Goal: Task Accomplishment & Management: Use online tool/utility

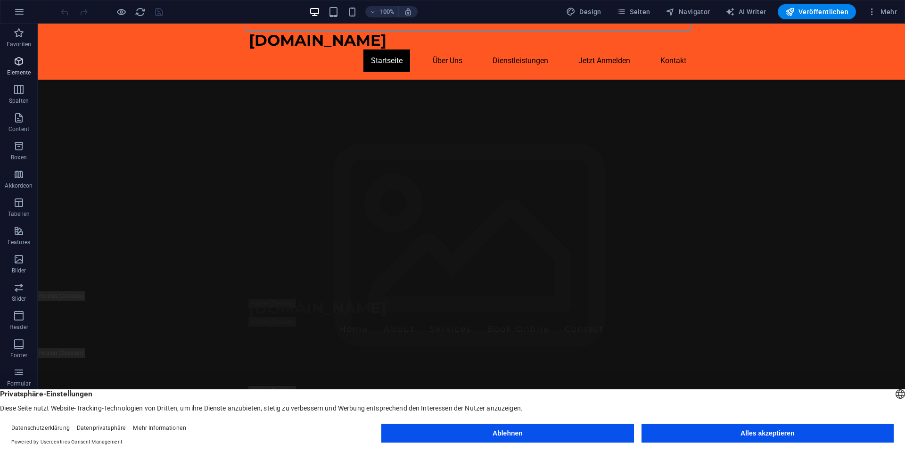
click at [25, 66] on icon "button" at bounding box center [18, 61] width 11 height 11
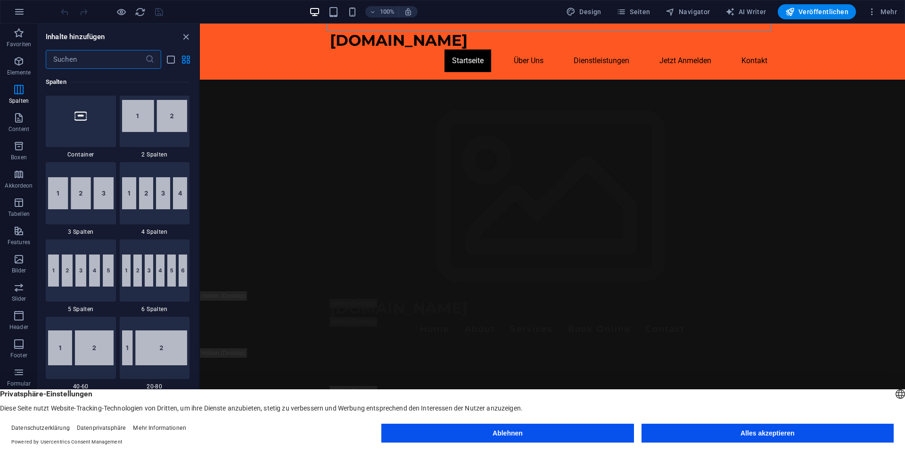
scroll to position [336, 0]
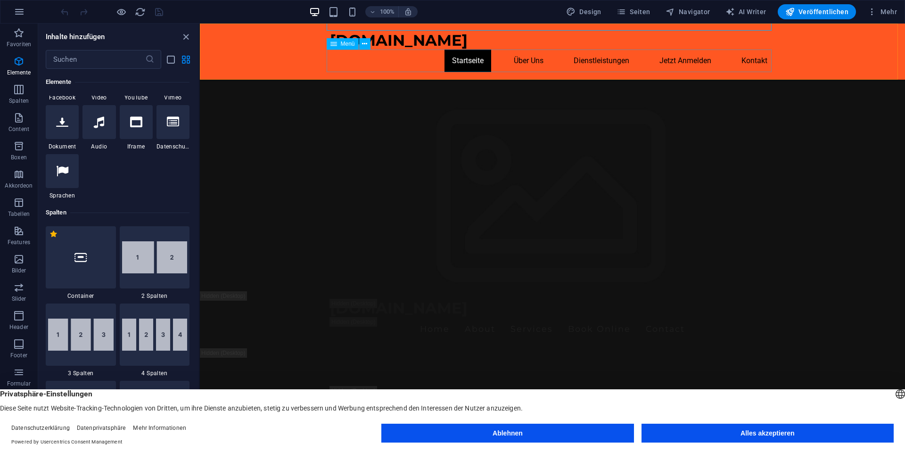
click at [749, 66] on nav "Startseite Über Uns Dienstleistungen Jetzt Anmelden Kontakt" at bounding box center [552, 60] width 445 height 23
click at [748, 64] on nav "Startseite Über Uns Dienstleistungen Jetzt Anmelden Kontakt" at bounding box center [552, 60] width 445 height 23
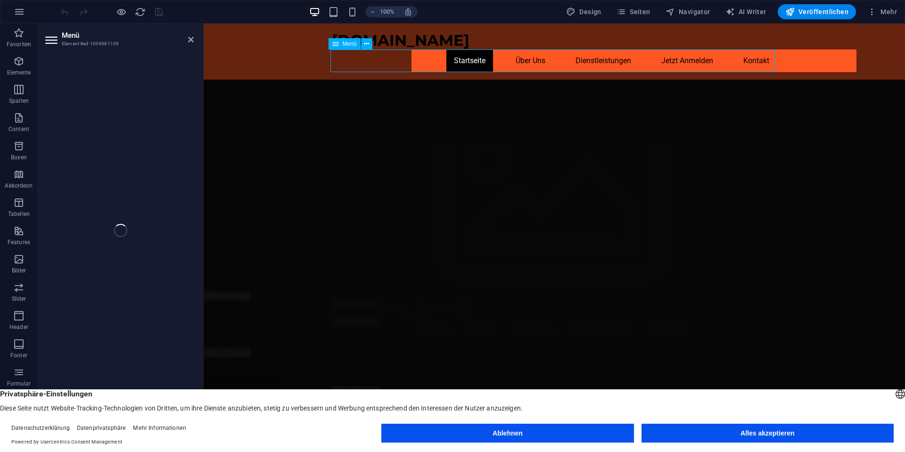
click at [747, 58] on nav "Startseite Über Uns Dienstleistungen Jetzt Anmelden Kontakt" at bounding box center [554, 60] width 445 height 23
select select
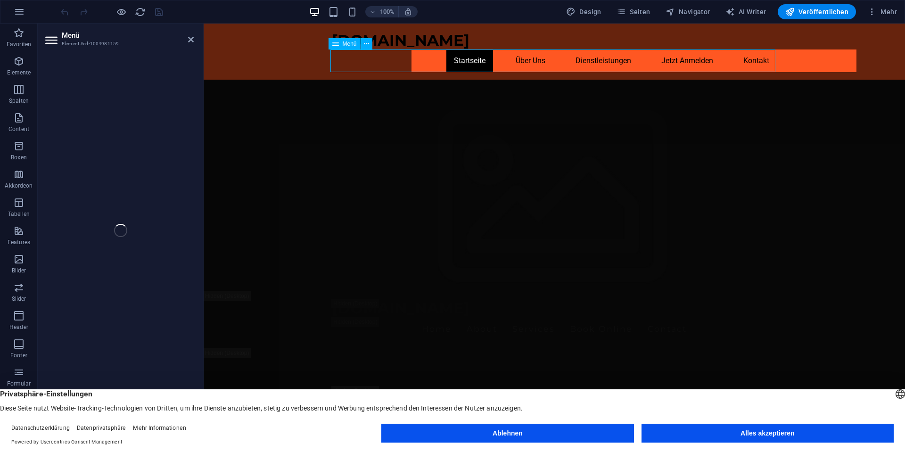
select select
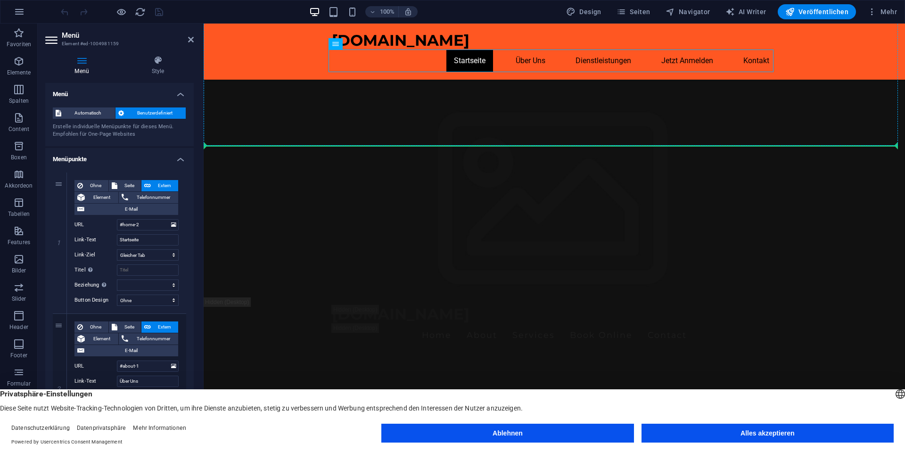
scroll to position [85, 0]
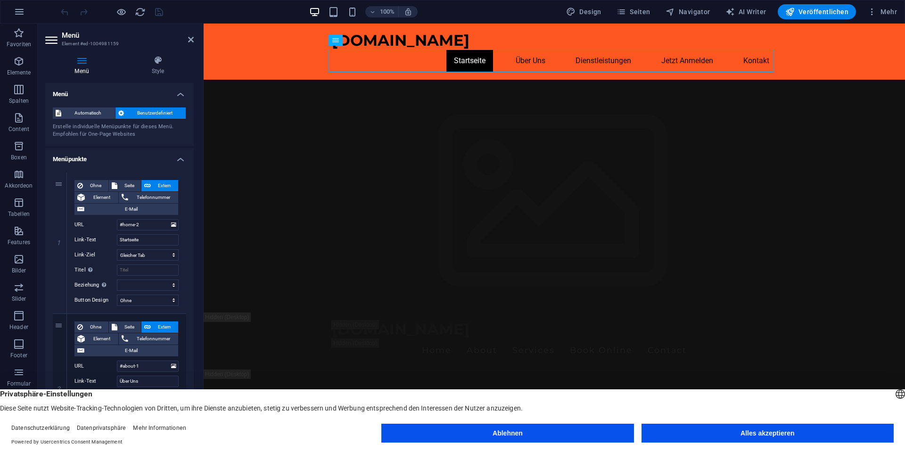
drag, startPoint x: 499, startPoint y: 62, endPoint x: 428, endPoint y: 23, distance: 80.8
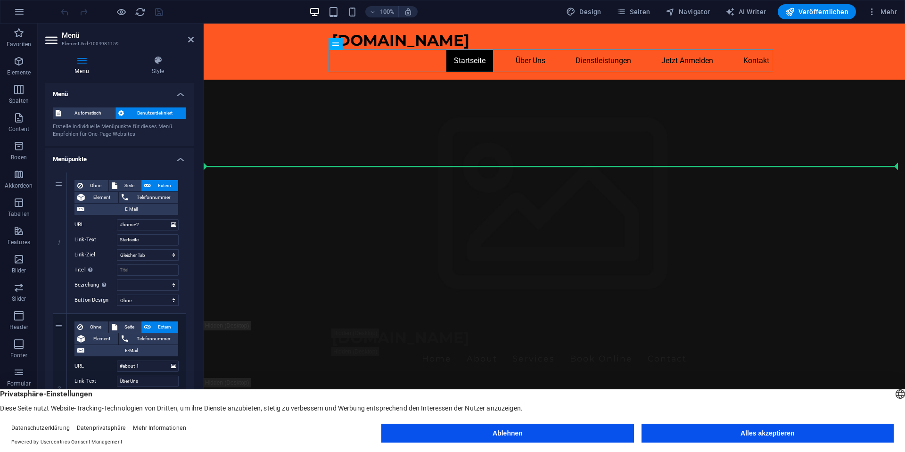
scroll to position [64, 0]
drag, startPoint x: 627, startPoint y: 233, endPoint x: 636, endPoint y: 110, distance: 123.4
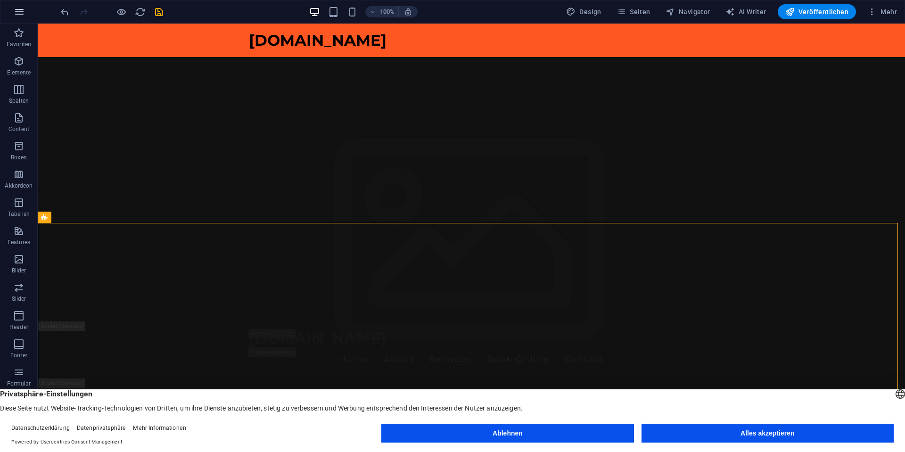
click at [18, 8] on icon "button" at bounding box center [19, 11] width 11 height 11
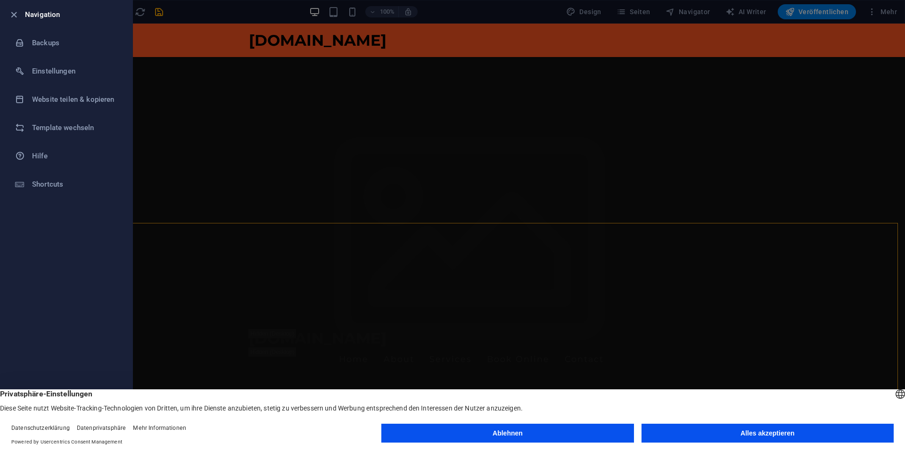
click at [184, 95] on div at bounding box center [452, 226] width 905 height 452
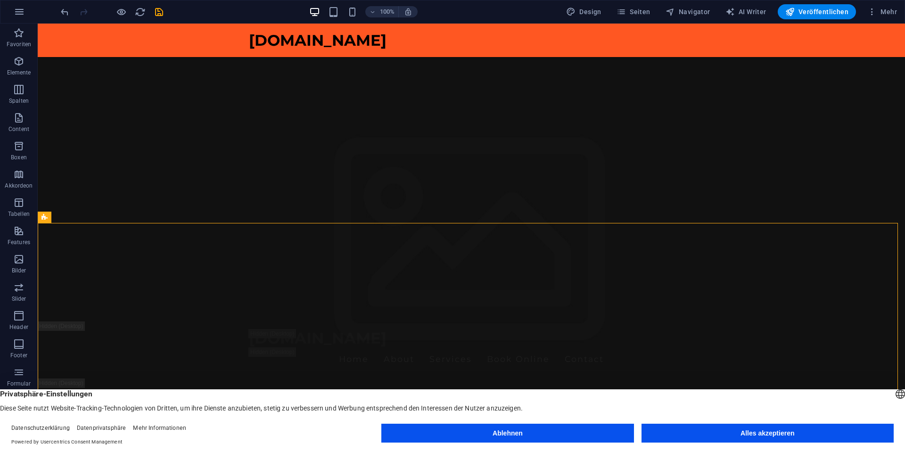
click at [582, 20] on div "100% Design Seiten Navigator AI Writer Veröffentlichen Mehr" at bounding box center [452, 11] width 904 height 23
click at [592, 16] on span "Design" at bounding box center [583, 11] width 35 height 9
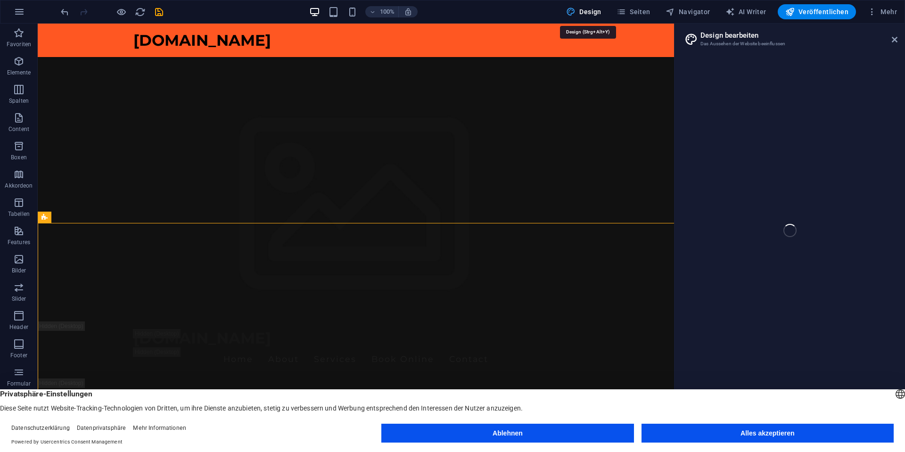
select select "px"
select select "200"
select select "px"
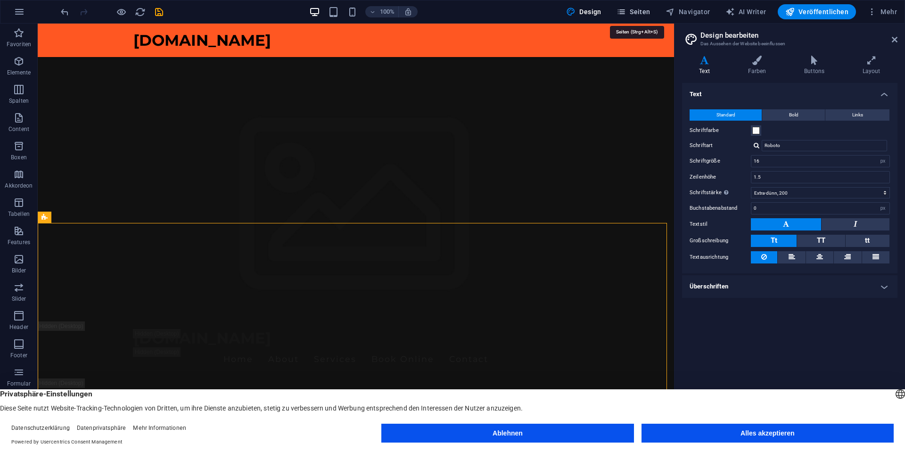
click at [626, 16] on icon "button" at bounding box center [621, 11] width 9 height 9
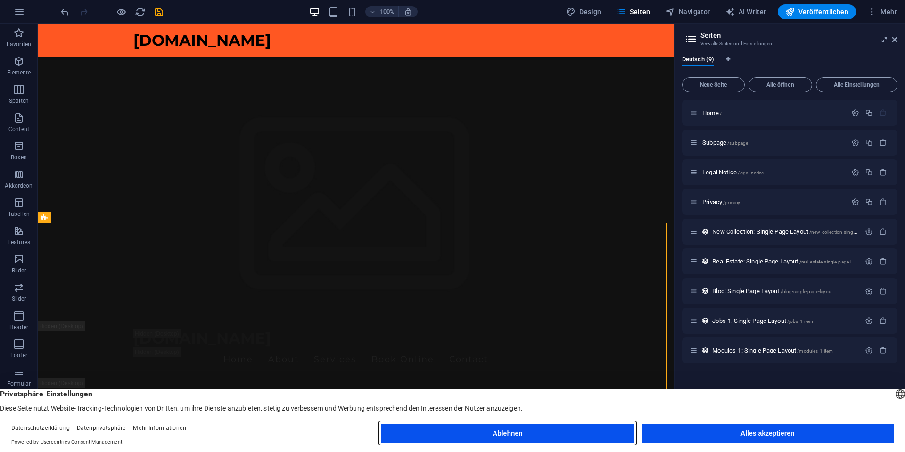
click at [581, 433] on button "Ablehnen" at bounding box center [507, 433] width 252 height 19
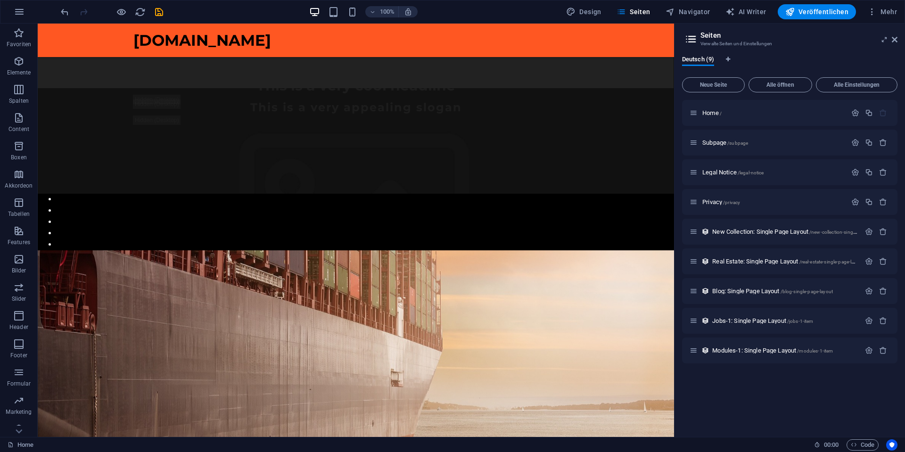
scroll to position [1148, 0]
